Goal: Task Accomplishment & Management: Use online tool/utility

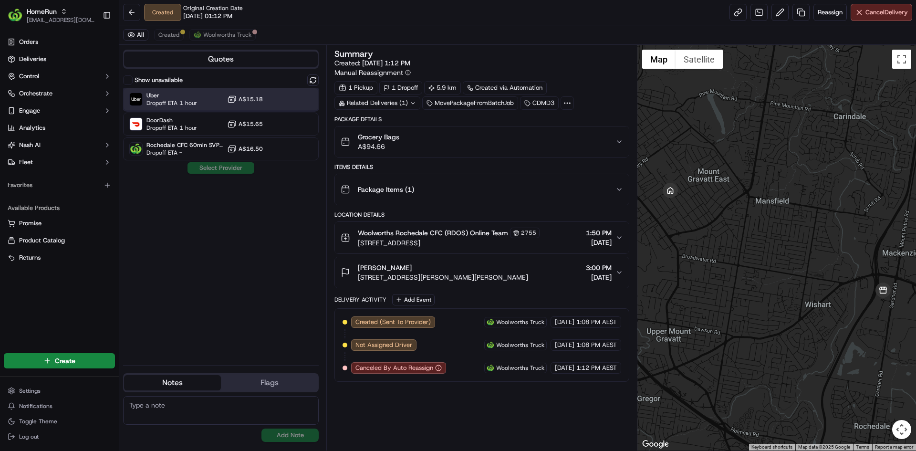
click at [302, 100] on div "Uber Dropoff ETA 1 hour A$15.18" at bounding box center [221, 99] width 196 height 23
click at [217, 167] on button "Assign Provider" at bounding box center [221, 167] width 68 height 11
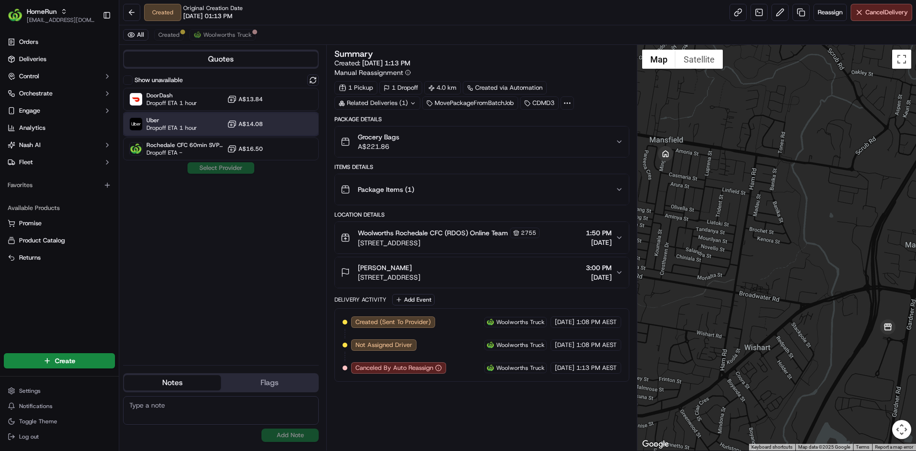
click at [298, 124] on div "Uber Dropoff ETA 1 hour A$14.08" at bounding box center [221, 124] width 196 height 23
click at [235, 170] on button "Assign Provider" at bounding box center [221, 167] width 68 height 11
